Goal: Transaction & Acquisition: Purchase product/service

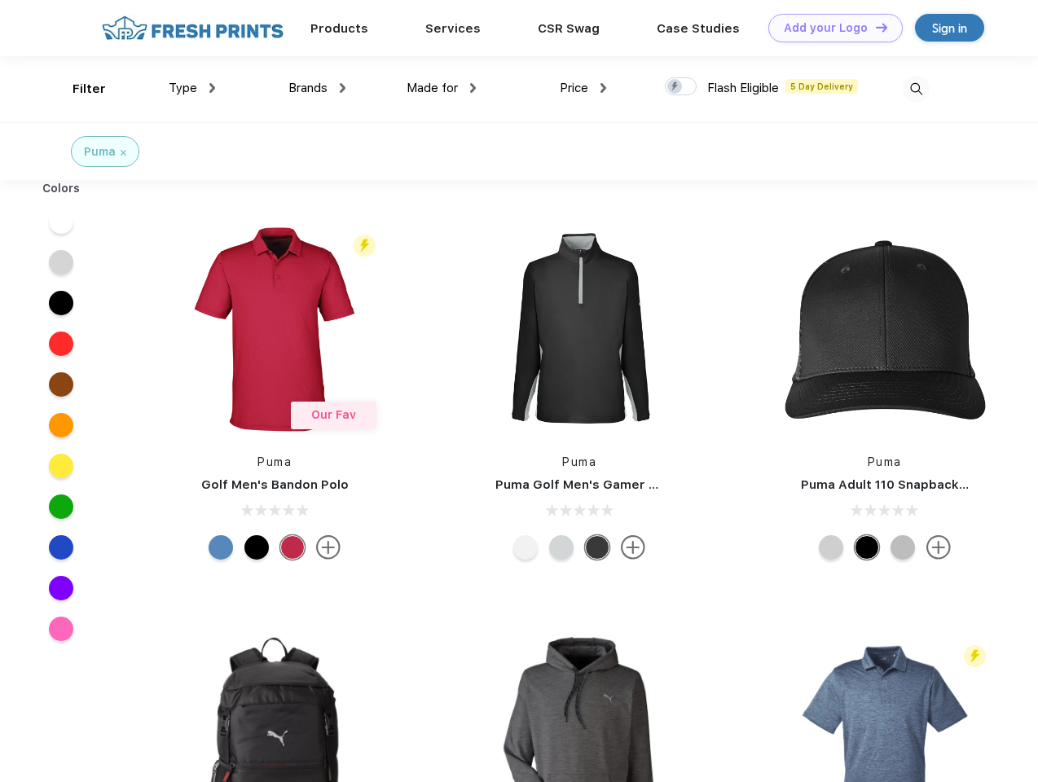
click at [829, 28] on link "Add your Logo Design Tool" at bounding box center [835, 28] width 134 height 29
click at [0, 0] on div "Design Tool" at bounding box center [0, 0] width 0 height 0
click at [874, 27] on link "Add your Logo Design Tool" at bounding box center [835, 28] width 134 height 29
click at [78, 89] on div "Filter" at bounding box center [89, 89] width 33 height 19
click at [192, 88] on span "Type" at bounding box center [183, 88] width 29 height 15
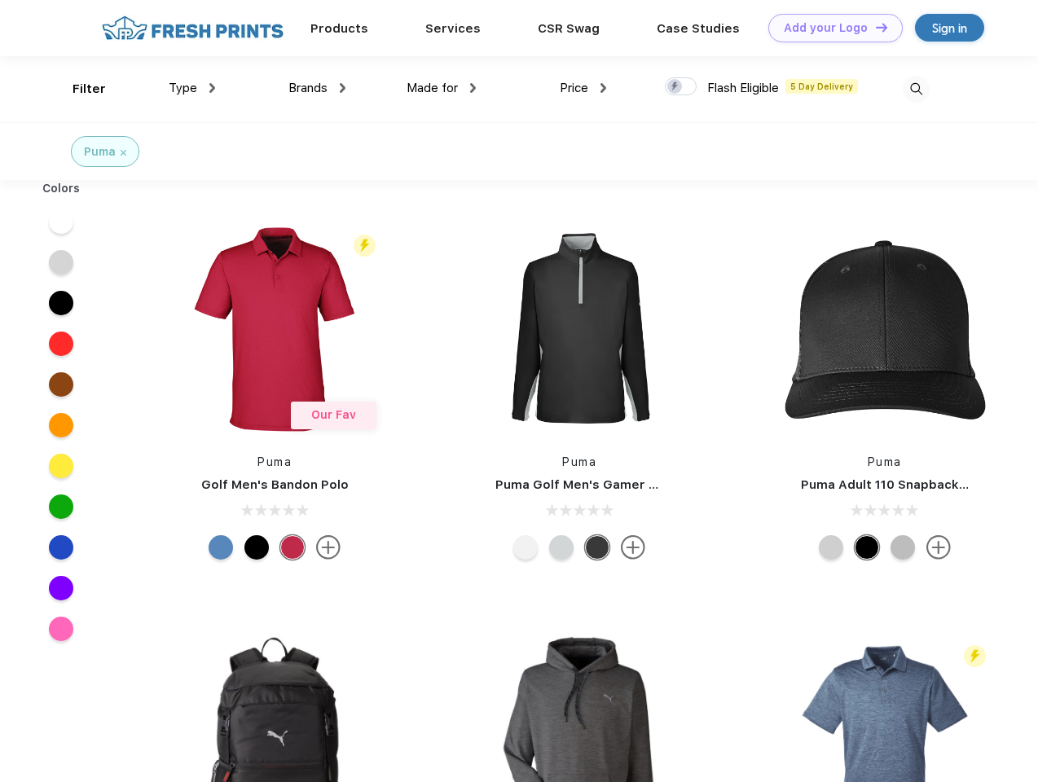
click at [317, 88] on span "Brands" at bounding box center [307, 88] width 39 height 15
click at [442, 88] on span "Made for" at bounding box center [432, 88] width 51 height 15
click at [583, 88] on span "Price" at bounding box center [574, 88] width 29 height 15
click at [681, 87] on div at bounding box center [681, 86] width 32 height 18
click at [675, 87] on input "checkbox" at bounding box center [670, 82] width 11 height 11
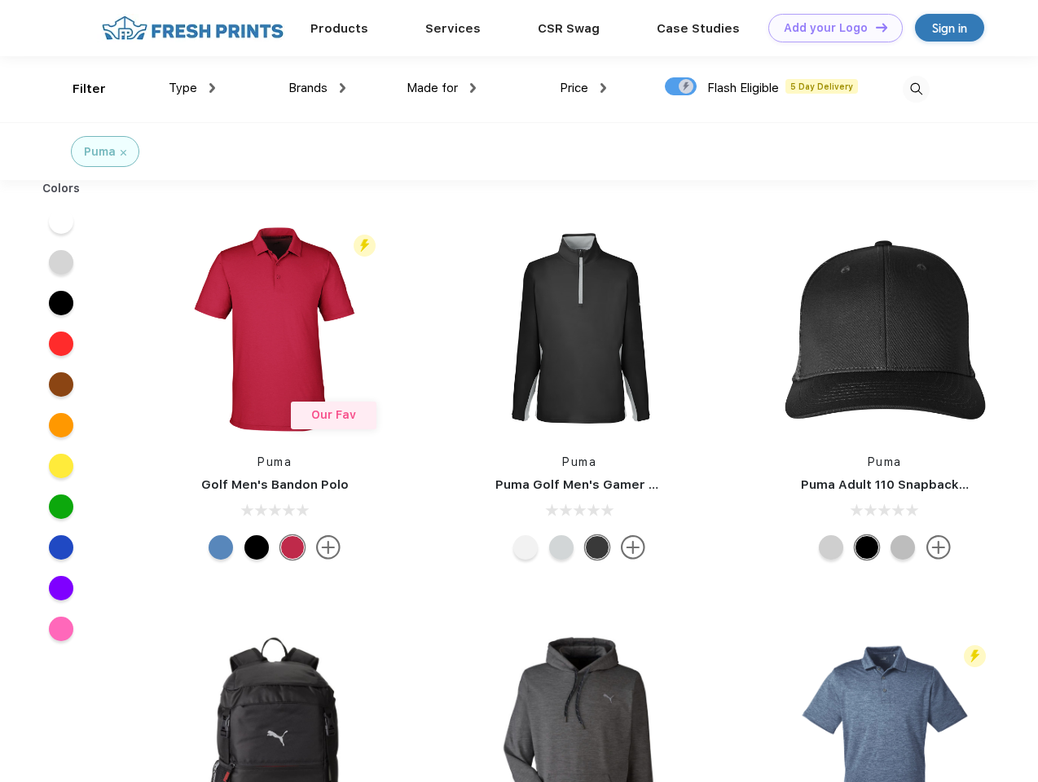
click at [916, 89] on img at bounding box center [916, 89] width 27 height 27
